Goal: Navigation & Orientation: Find specific page/section

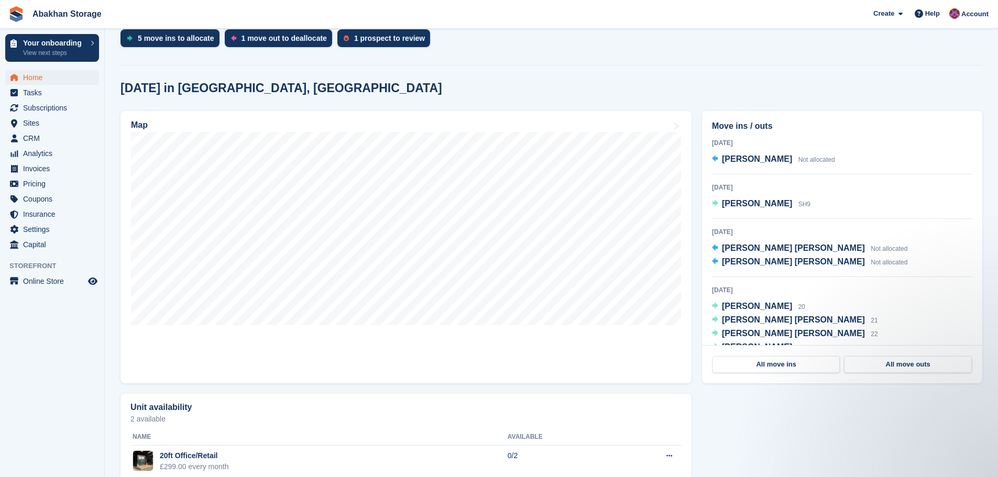
scroll to position [157, 0]
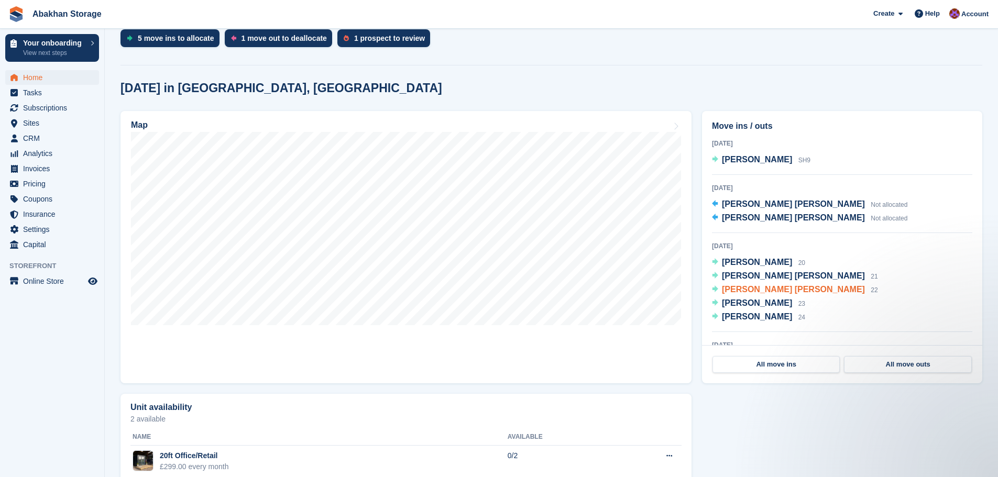
click at [777, 292] on span "Stephen colin davies" at bounding box center [793, 289] width 143 height 9
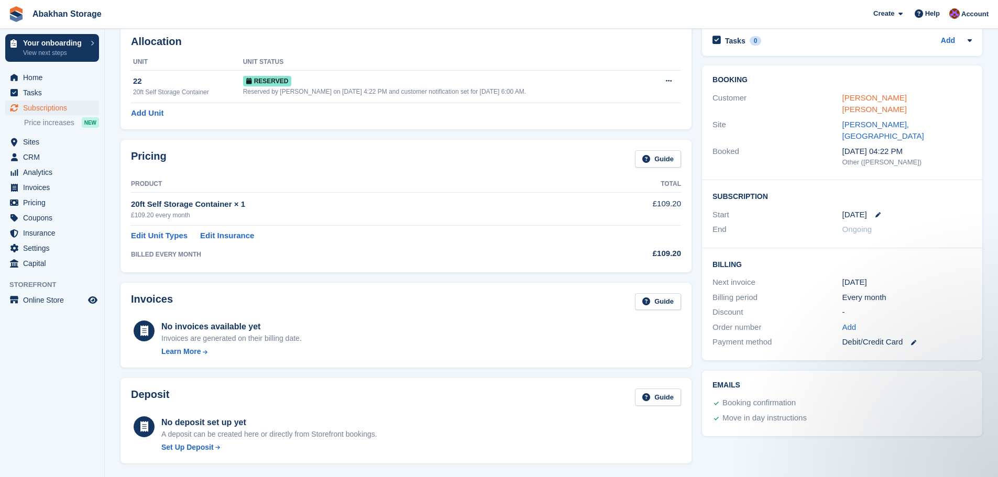
click at [858, 98] on link "Stephen colin davies" at bounding box center [874, 103] width 64 height 21
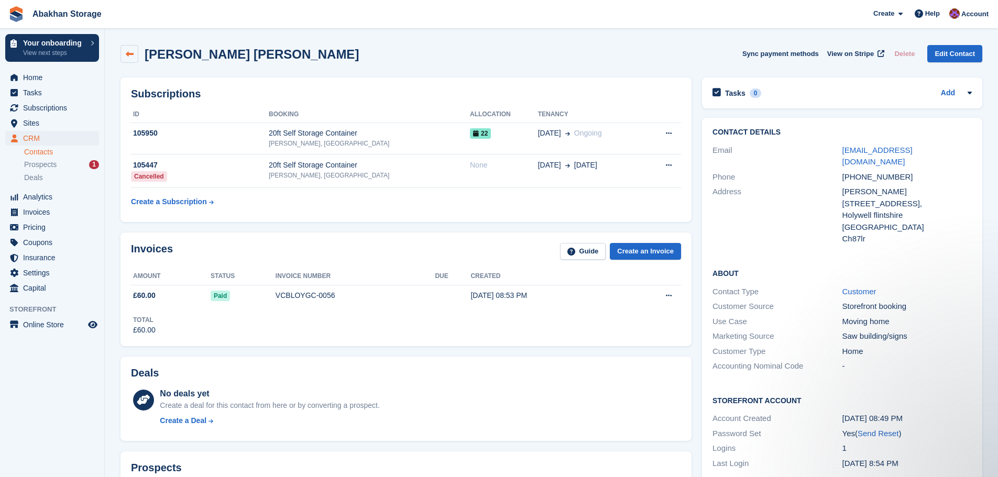
click at [124, 50] on link at bounding box center [129, 54] width 18 height 18
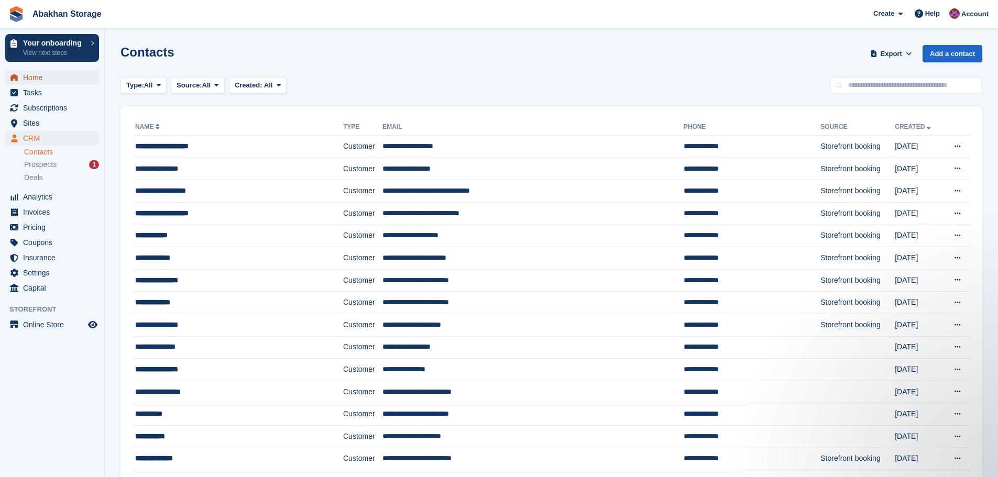
click at [39, 80] on span "Home" at bounding box center [54, 77] width 63 height 15
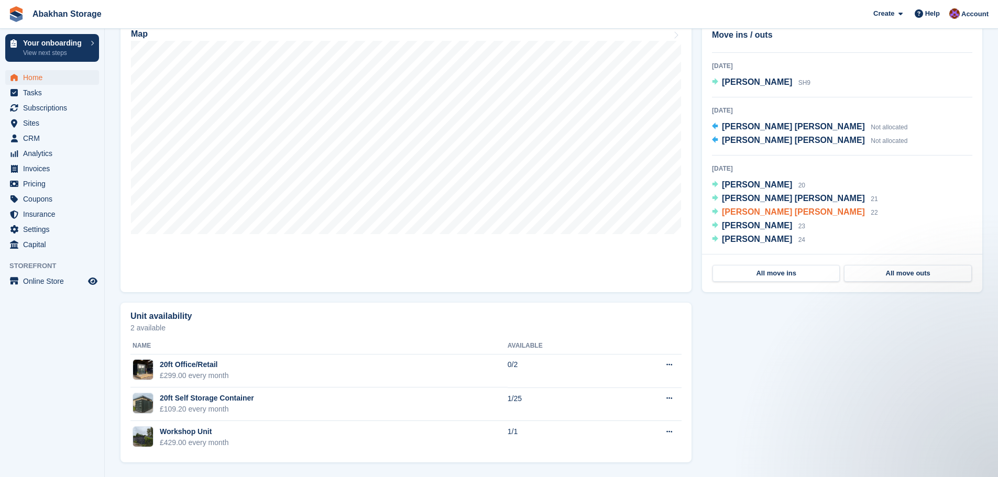
click at [790, 211] on span "Stephen colin davies" at bounding box center [793, 211] width 143 height 9
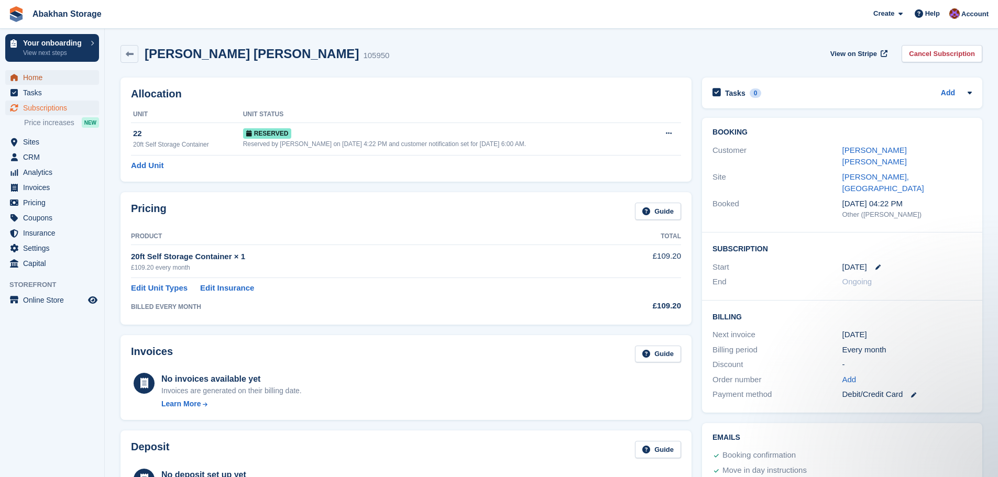
click at [39, 77] on span "Home" at bounding box center [54, 77] width 63 height 15
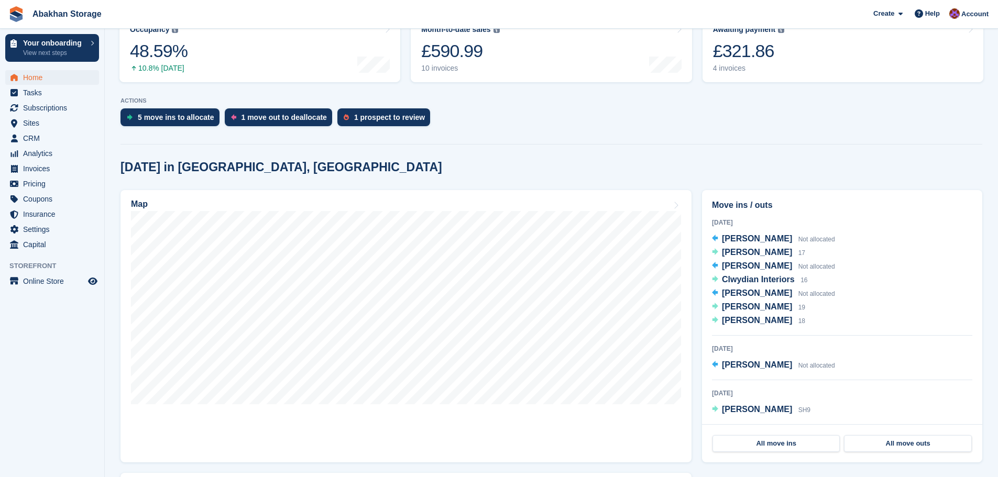
scroll to position [262, 0]
